Goal: Information Seeking & Learning: Learn about a topic

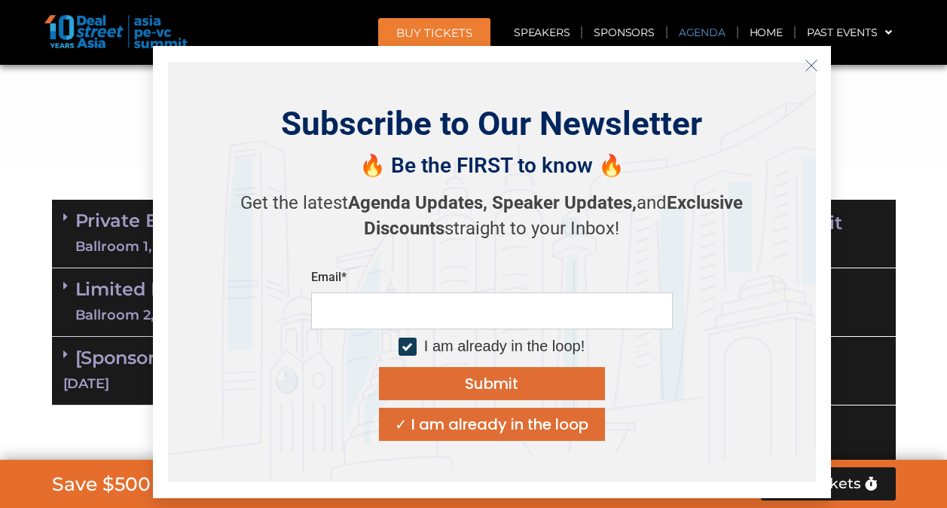
scroll to position [904, 0]
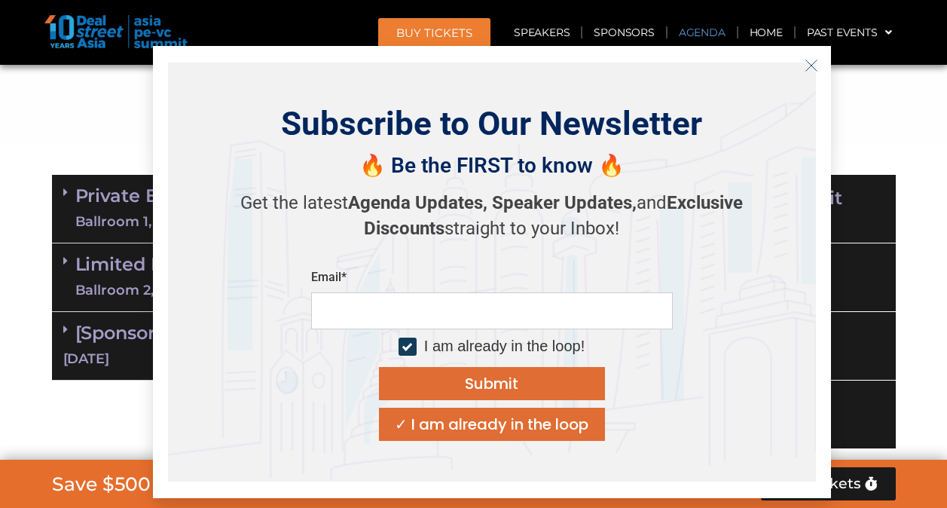
click at [811, 60] on icon "Close" at bounding box center [811, 66] width 14 height 14
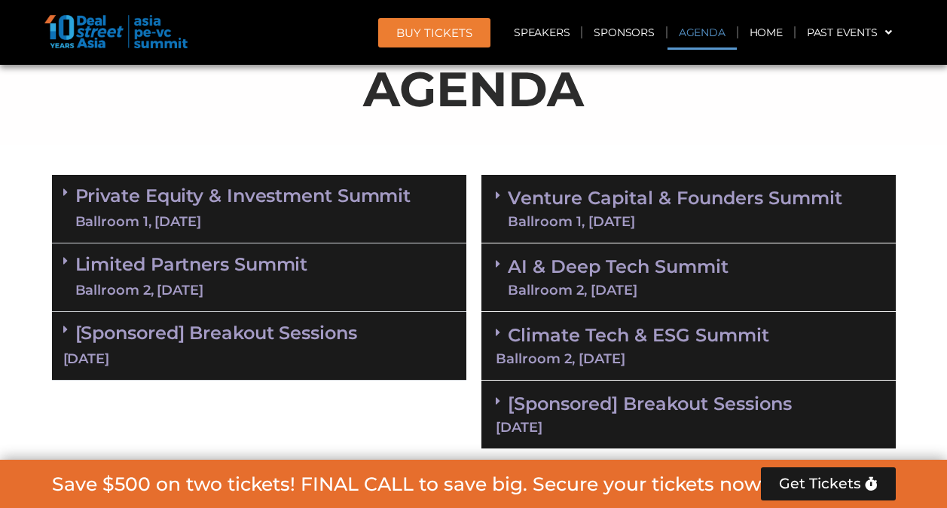
click at [203, 260] on link "Limited Partners [GEOGRAPHIC_DATA] 2, [DATE]" at bounding box center [191, 277] width 233 height 45
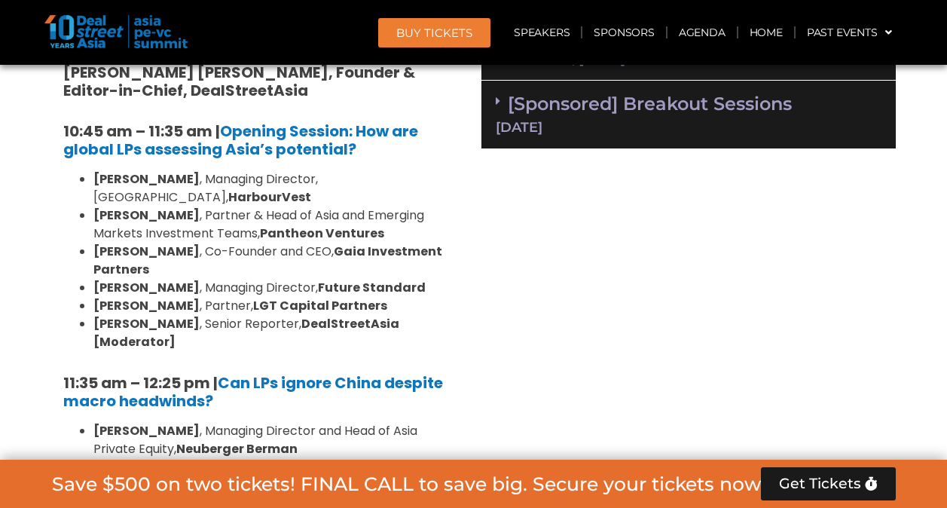
scroll to position [1205, 0]
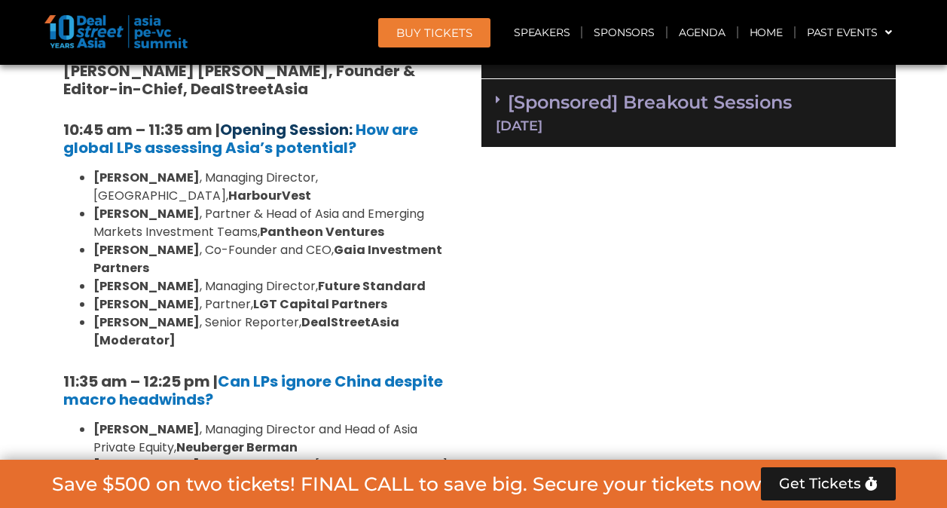
click at [305, 130] on link "Opening Session:" at bounding box center [286, 129] width 133 height 21
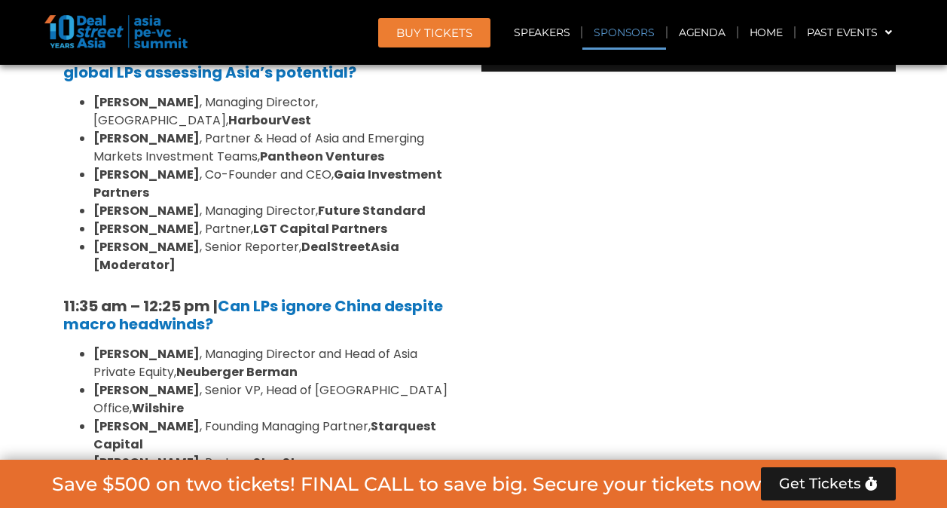
scroll to position [904, 0]
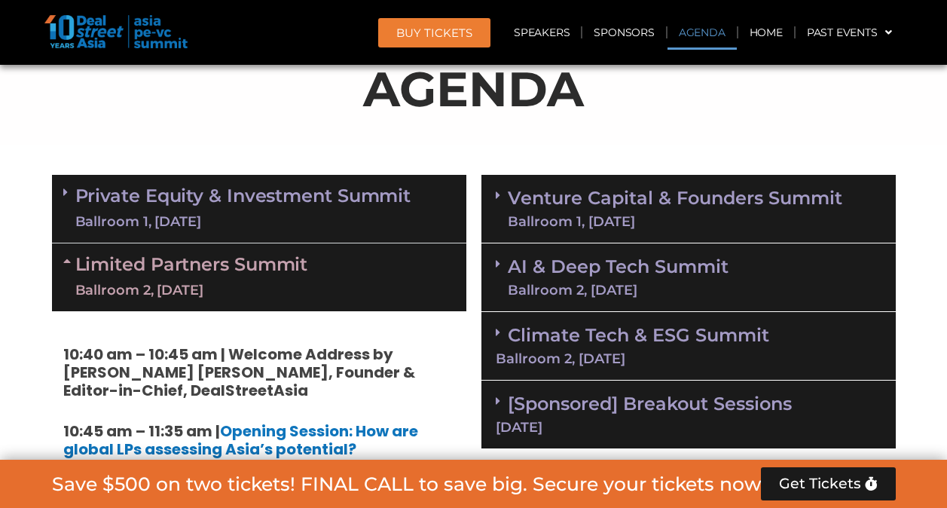
click at [297, 206] on link "Private Equity & Investment Summit Ballroom 1, [DATE]" at bounding box center [243, 208] width 336 height 45
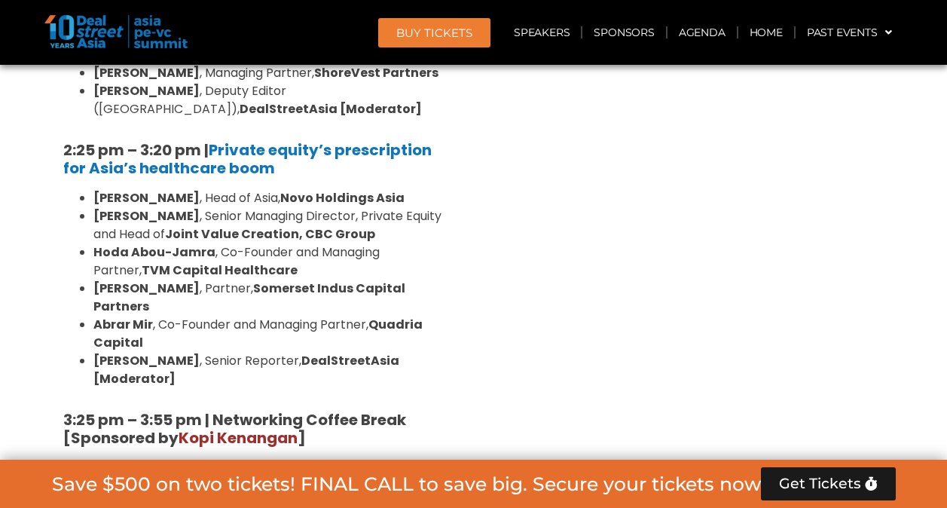
scroll to position [2410, 0]
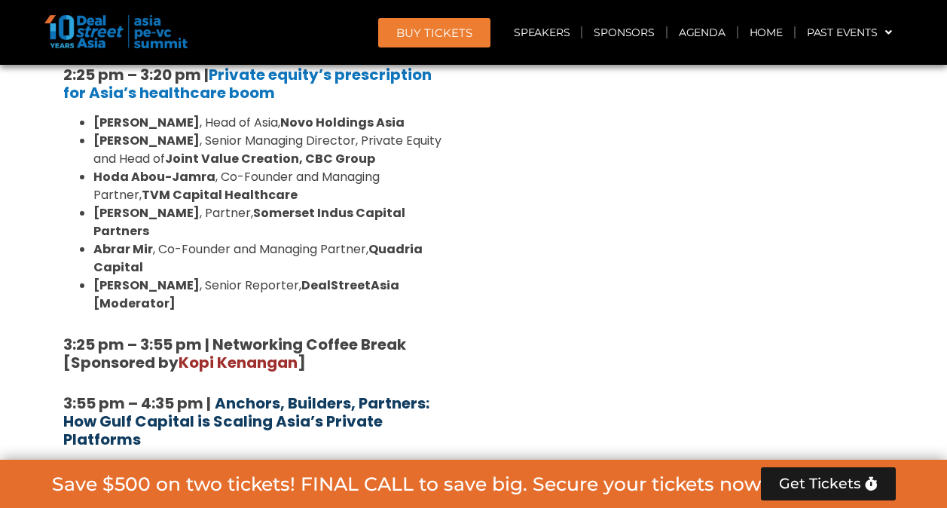
click at [349, 392] on b "Anchors, Builders, Partners: How Gulf Capital is Scaling Asia’s Private Platfor…" at bounding box center [246, 420] width 366 height 57
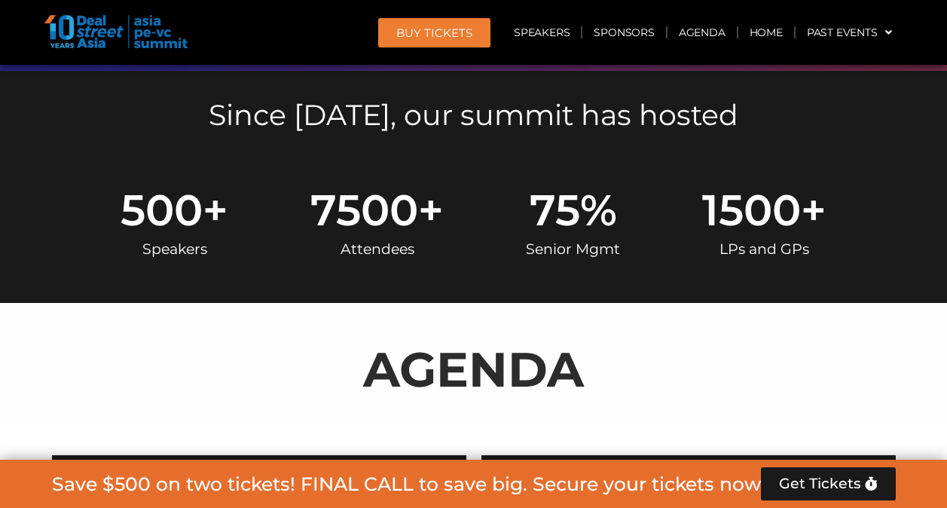
scroll to position [594, 0]
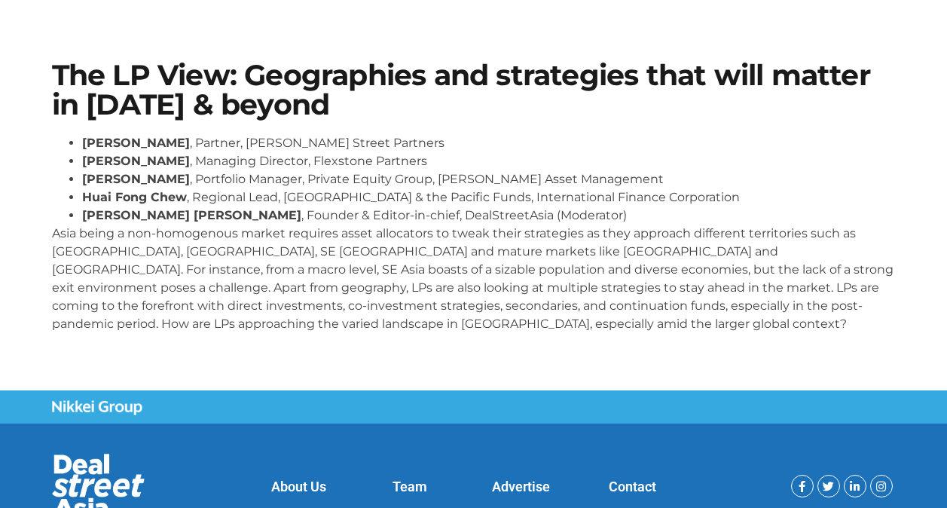
scroll to position [75, 0]
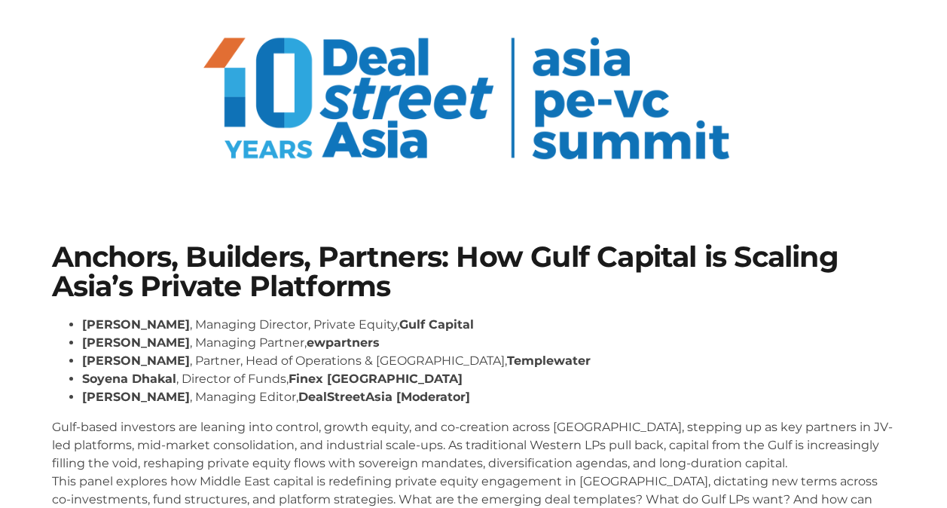
scroll to position [151, 0]
